Goal: Task Accomplishment & Management: Use online tool/utility

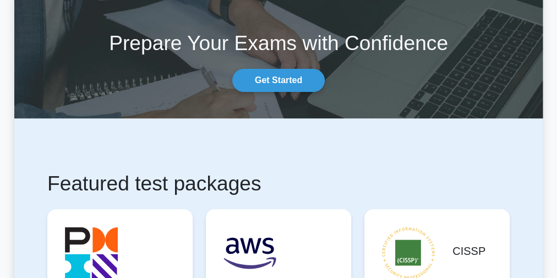
scroll to position [88, 0]
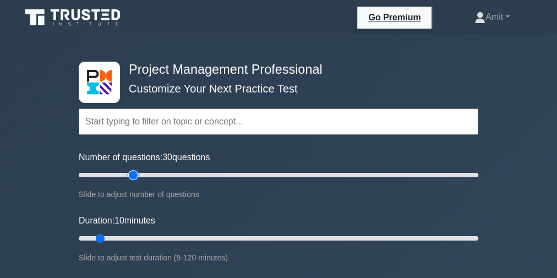
type input "30"
click at [134, 174] on input "Number of questions: 30 questions" at bounding box center [278, 174] width 399 height 13
click at [141, 233] on input "Duration: 20 minutes" at bounding box center [278, 238] width 399 height 13
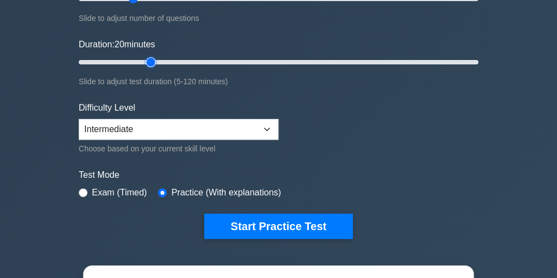
click at [156, 57] on input "Duration: 20 minutes" at bounding box center [278, 62] width 399 height 13
type input "30"
click at [169, 62] on input "Duration: 25 minutes" at bounding box center [278, 62] width 399 height 13
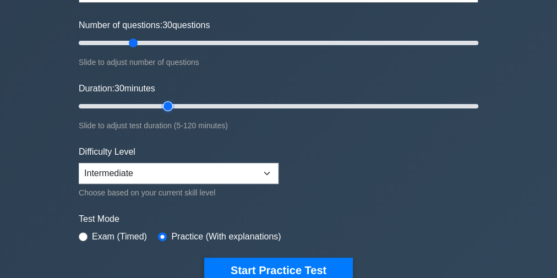
scroll to position [88, 0]
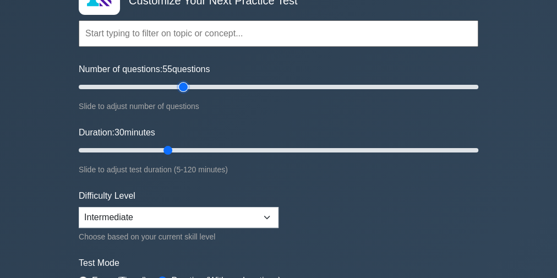
click at [185, 85] on input "Number of questions: 55 questions" at bounding box center [278, 86] width 399 height 13
click at [164, 85] on input "Number of questions: 45 questions" at bounding box center [278, 86] width 399 height 13
type input "20"
click at [112, 84] on input "Number of questions: 45 questions" at bounding box center [278, 86] width 399 height 13
